Goal: Task Accomplishment & Management: Manage account settings

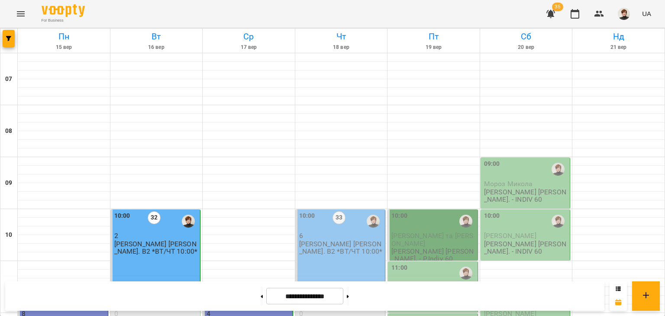
scroll to position [92, 0]
click at [315, 240] on p "[PERSON_NAME] [PERSON_NAME]. В2 *ВТ/ЧТ 10:00*" at bounding box center [341, 247] width 84 height 15
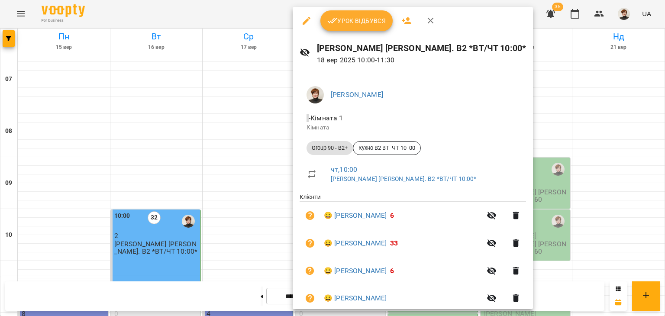
click at [357, 17] on span "Урок відбувся" at bounding box center [356, 21] width 59 height 10
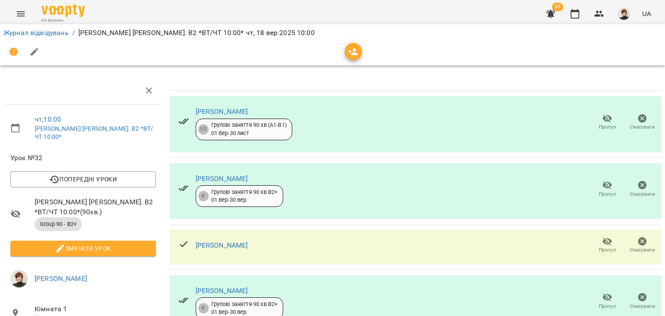
click at [602, 118] on icon "button" at bounding box center [607, 119] width 10 height 8
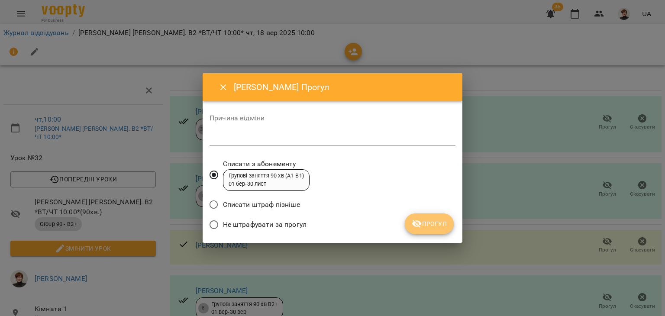
click at [426, 225] on span "Прогул" at bounding box center [429, 224] width 35 height 10
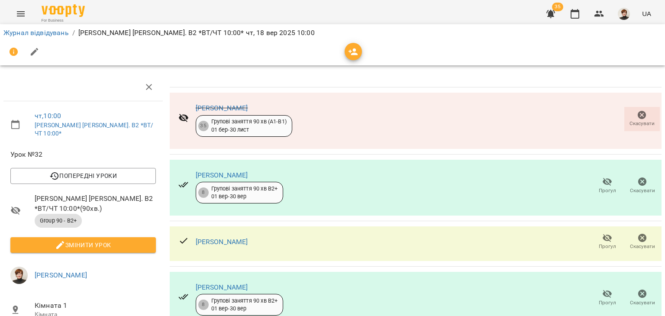
scroll to position [167, 0]
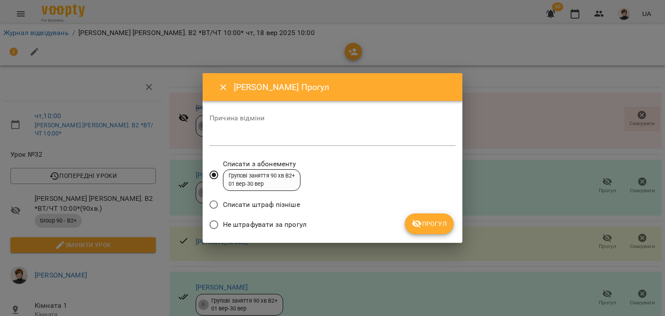
click at [425, 219] on span "Прогул" at bounding box center [429, 224] width 35 height 10
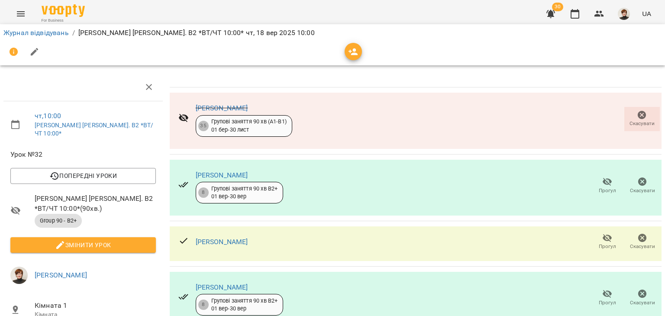
click at [33, 50] on icon "button" at bounding box center [34, 52] width 10 height 10
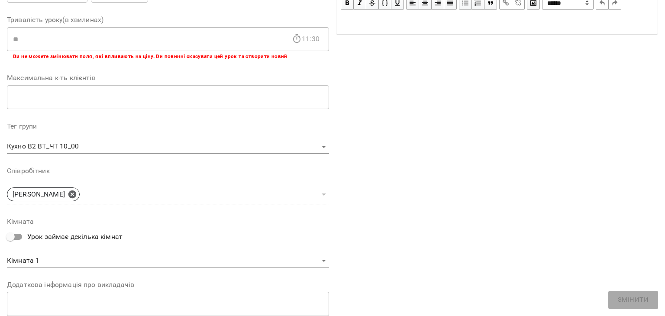
scroll to position [260, 0]
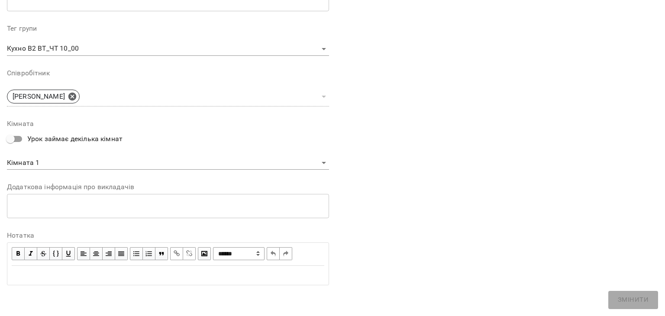
click at [15, 272] on div "Edit text" at bounding box center [168, 275] width 312 height 10
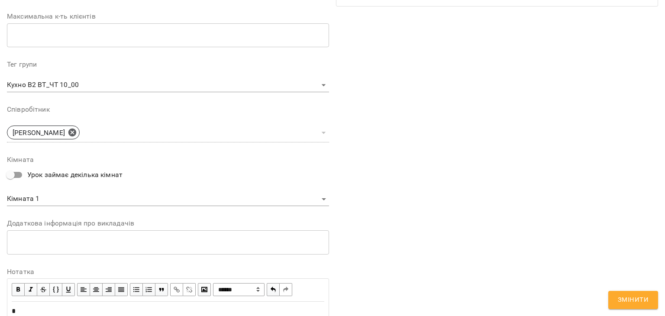
scroll to position [296, 0]
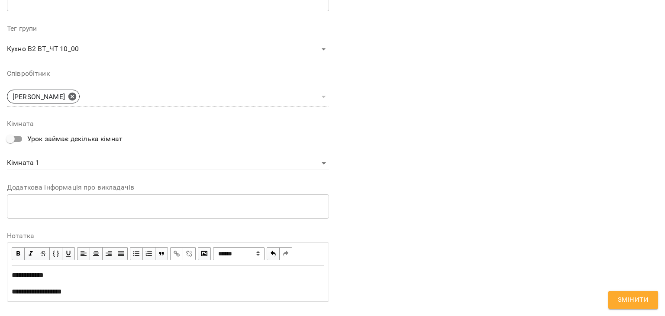
click at [624, 299] on span "Змінити" at bounding box center [633, 299] width 31 height 11
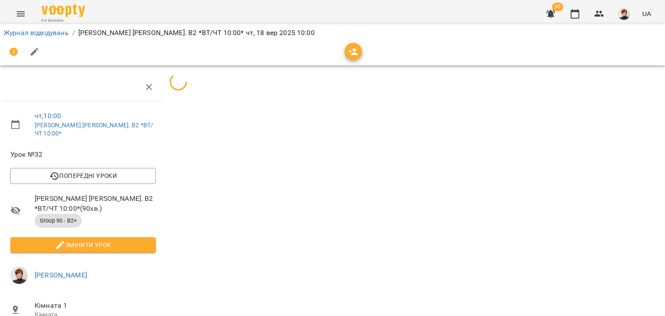
scroll to position [167, 0]
